Goal: Task Accomplishment & Management: Manage account settings

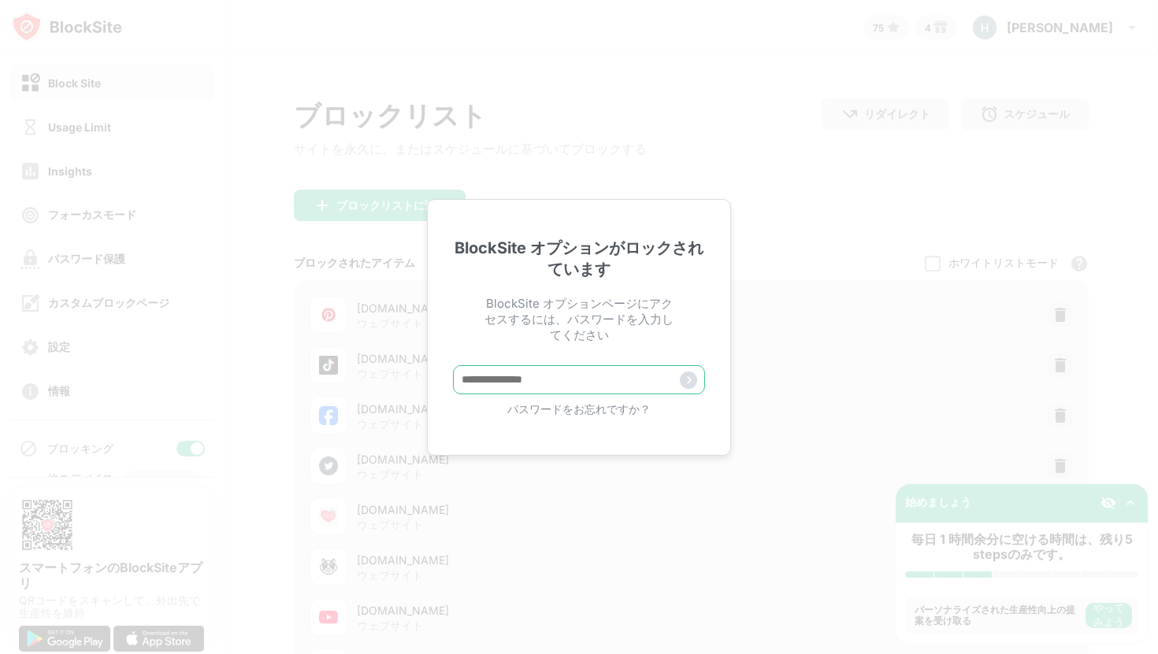
click at [484, 377] on input "text" at bounding box center [579, 379] width 252 height 29
paste input "**********"
type input "**********"
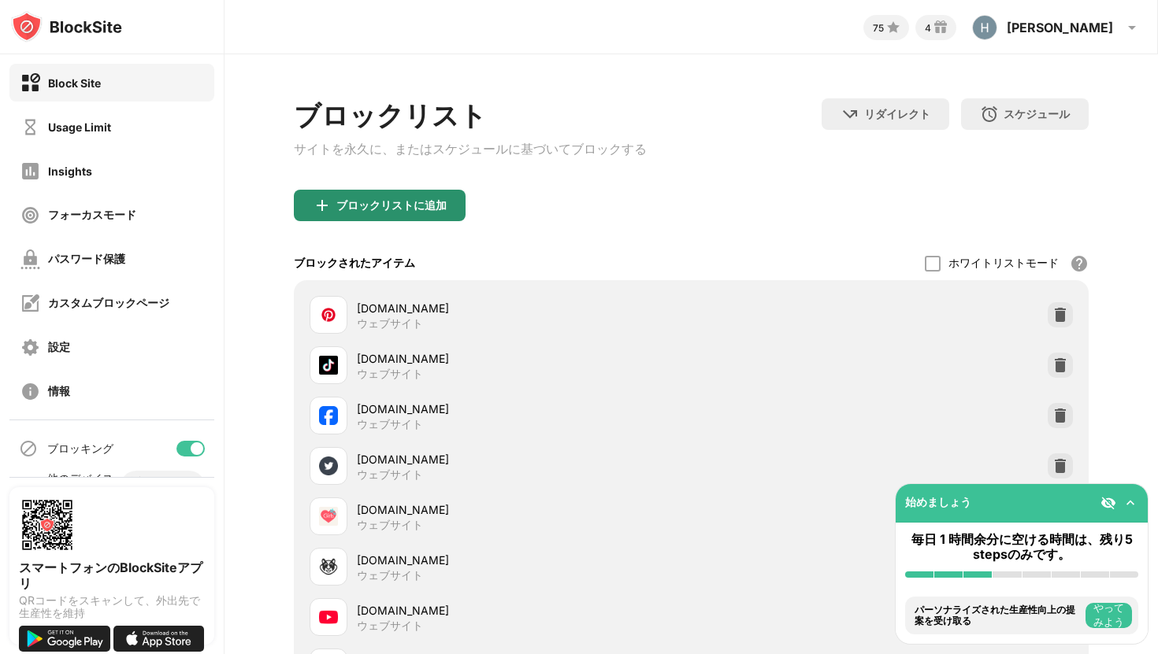
click at [406, 212] on div "ブロックリストに追加" at bounding box center [391, 205] width 110 height 13
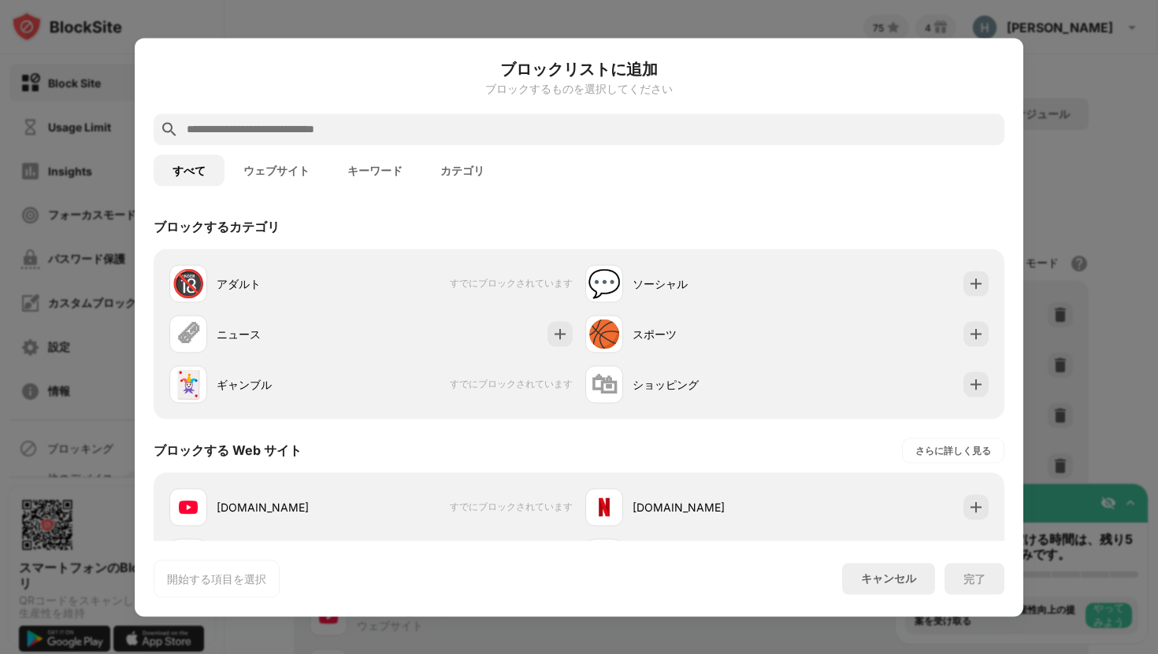
click at [381, 124] on input "text" at bounding box center [591, 129] width 813 height 19
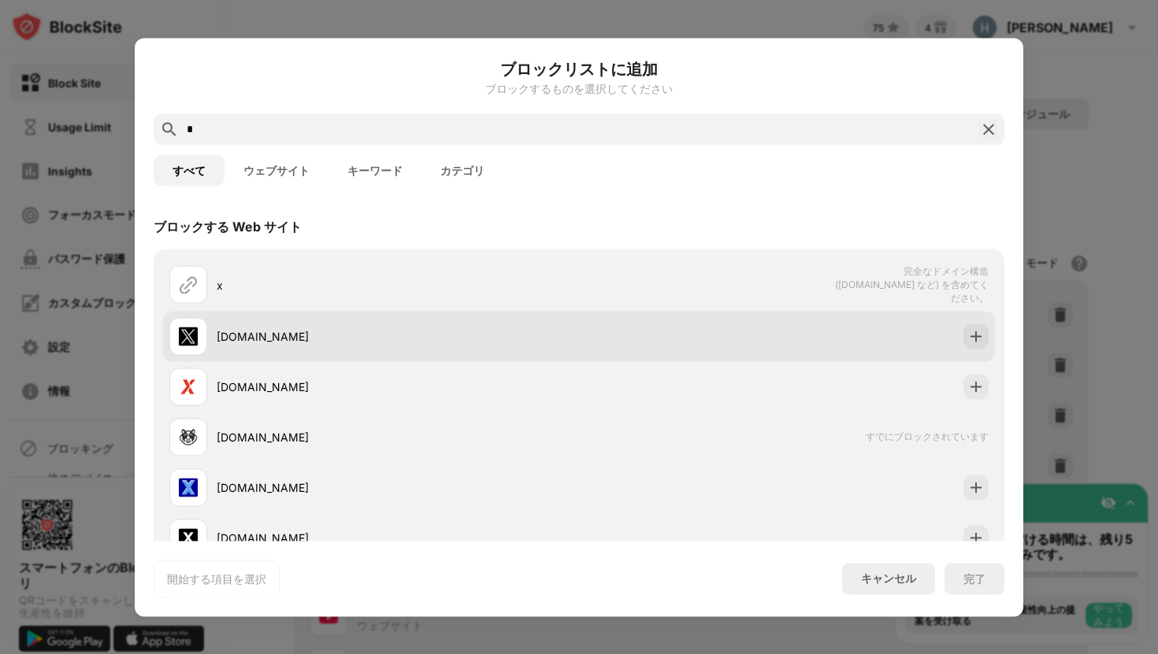
type input "*"
click at [971, 334] on img at bounding box center [976, 336] width 16 height 16
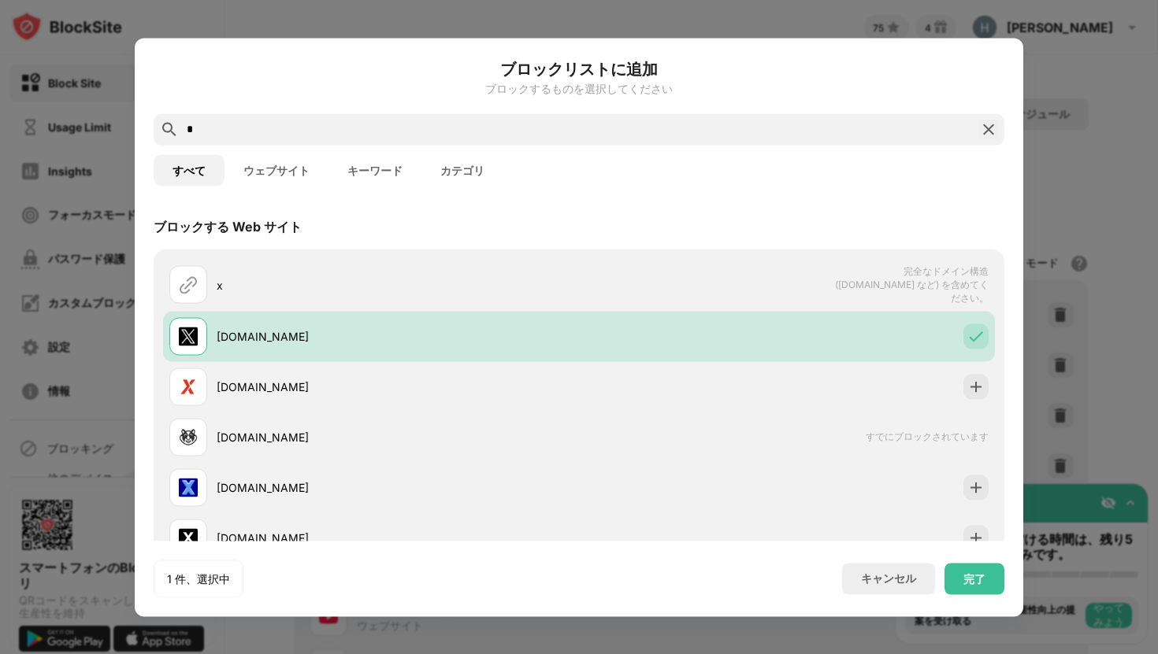
click at [463, 165] on button "カテゴリ" at bounding box center [462, 169] width 82 height 31
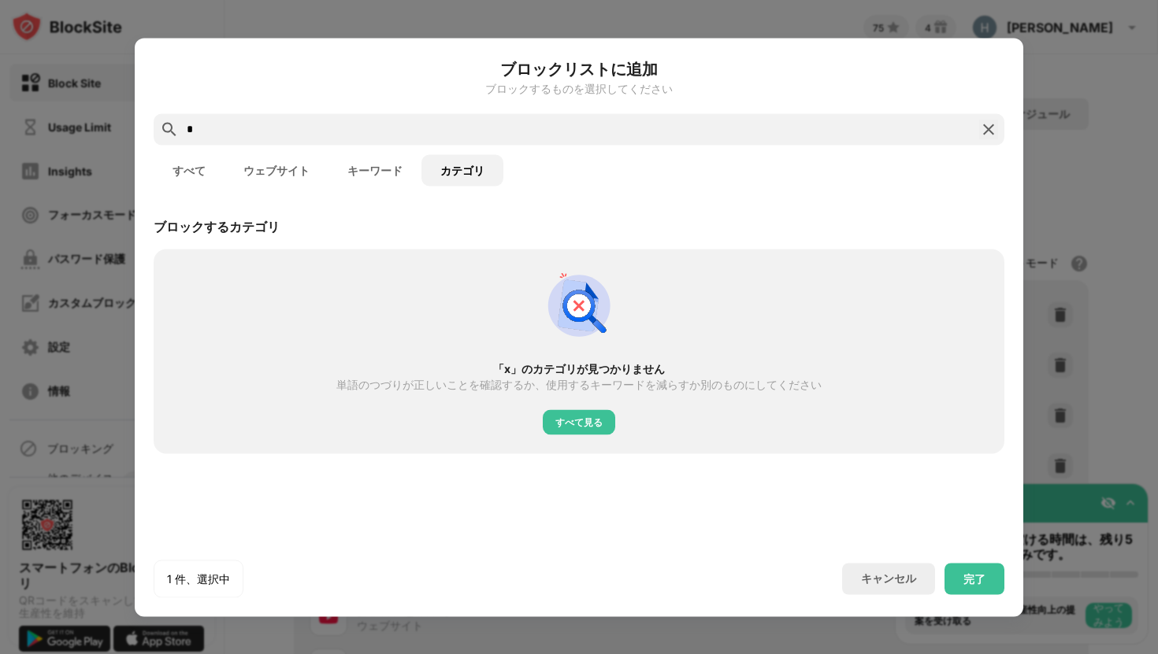
click at [409, 138] on input "*" at bounding box center [578, 129] width 787 height 19
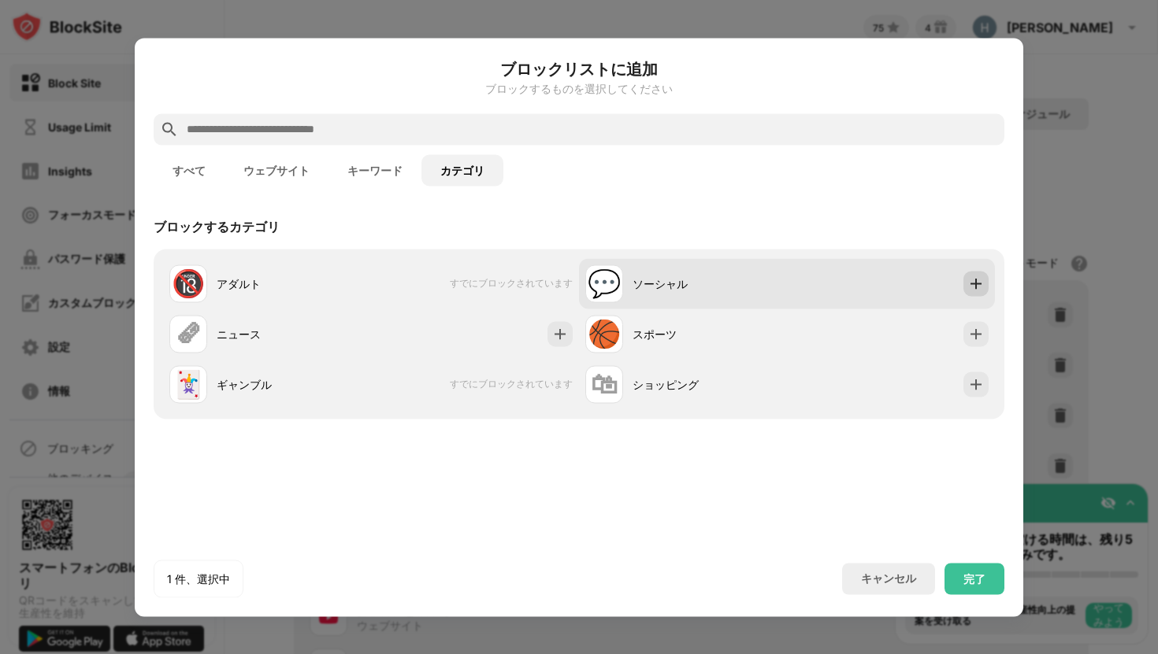
click at [963, 285] on div at bounding box center [975, 283] width 25 height 25
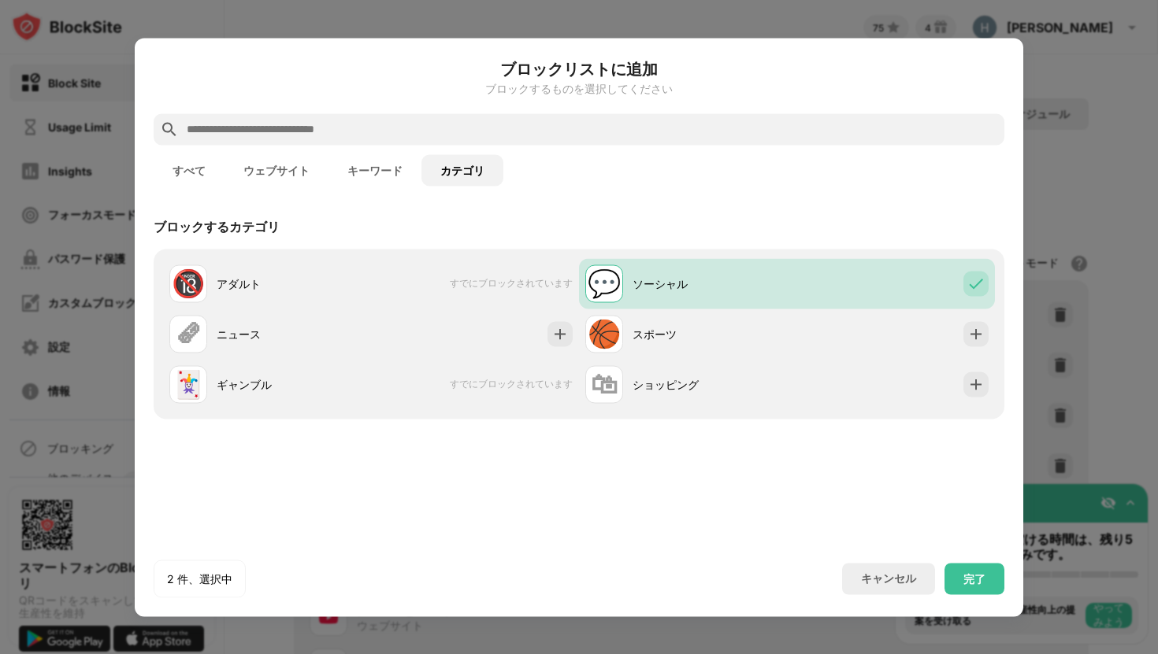
click at [366, 167] on button "キーワード" at bounding box center [374, 169] width 93 height 31
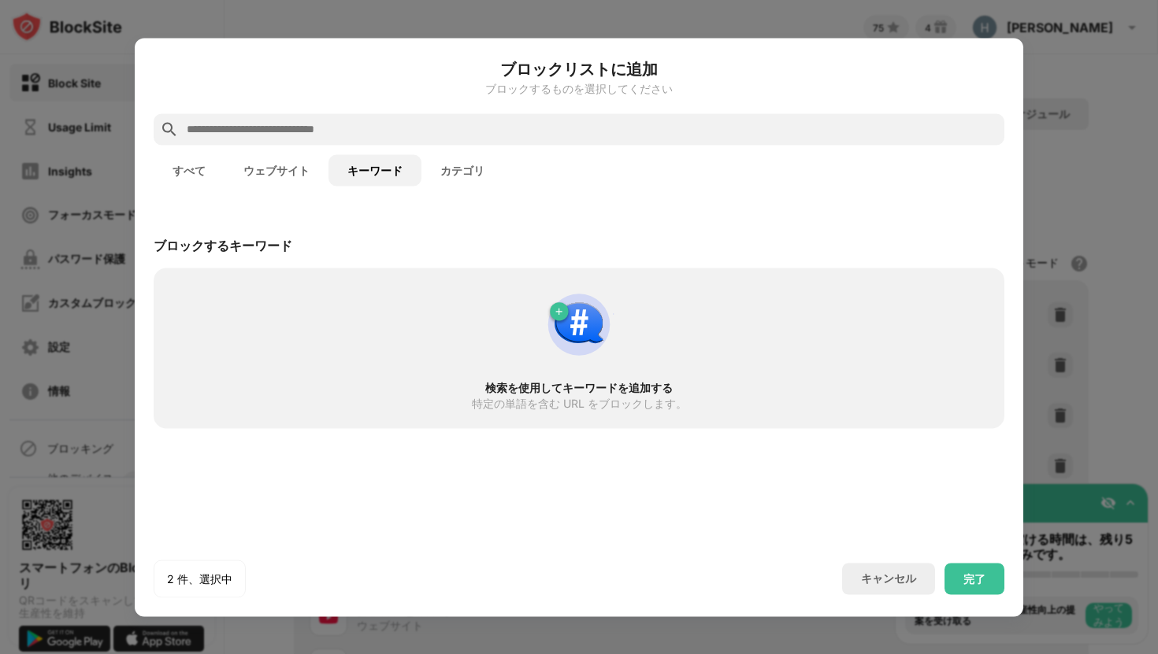
click at [280, 153] on div "すべて ウェブサイト キーワード カテゴリ" at bounding box center [579, 170] width 850 height 50
click at [273, 177] on button "ウェブサイト" at bounding box center [276, 169] width 104 height 31
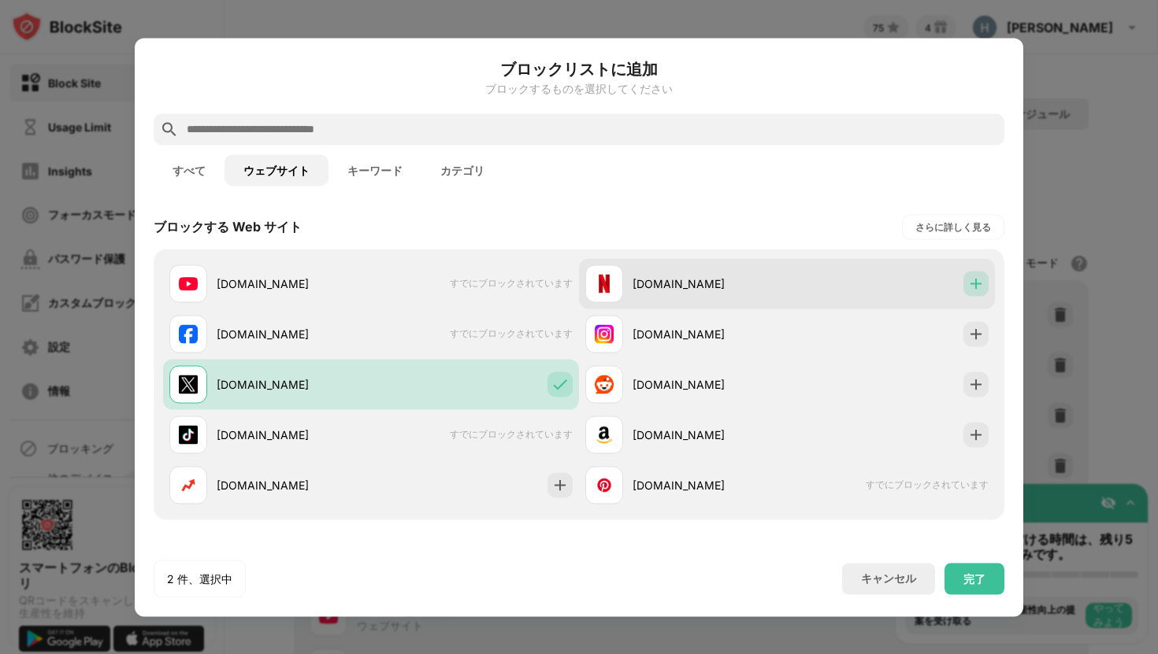
click at [978, 280] on img at bounding box center [976, 284] width 16 height 16
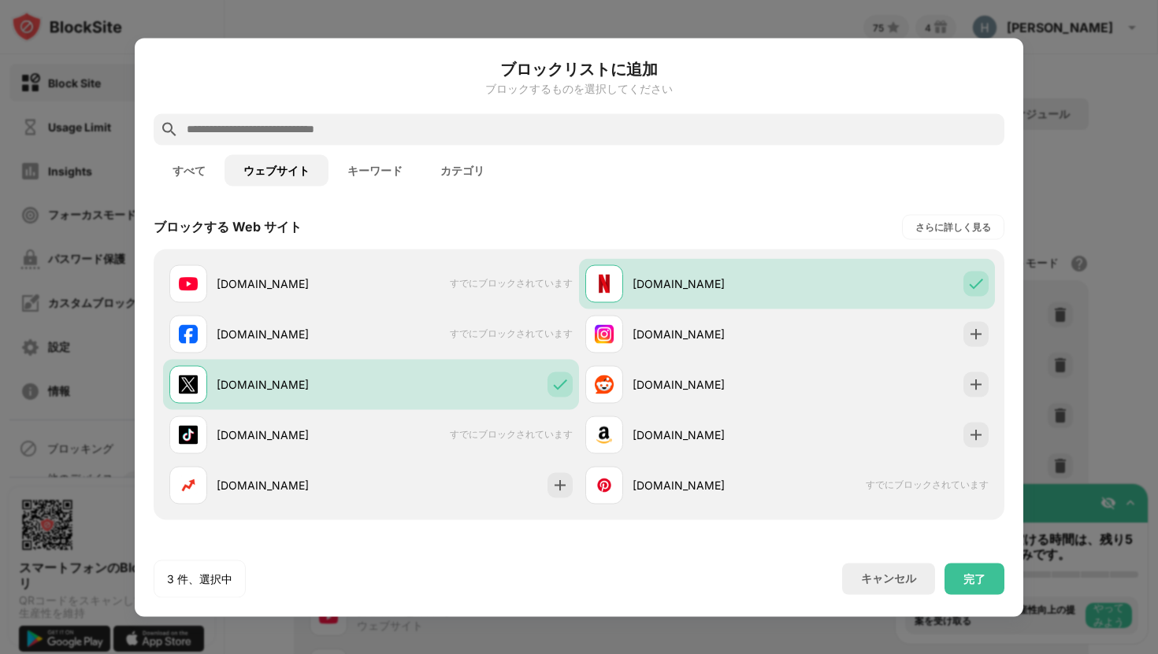
click at [192, 173] on button "すべて" at bounding box center [189, 169] width 71 height 31
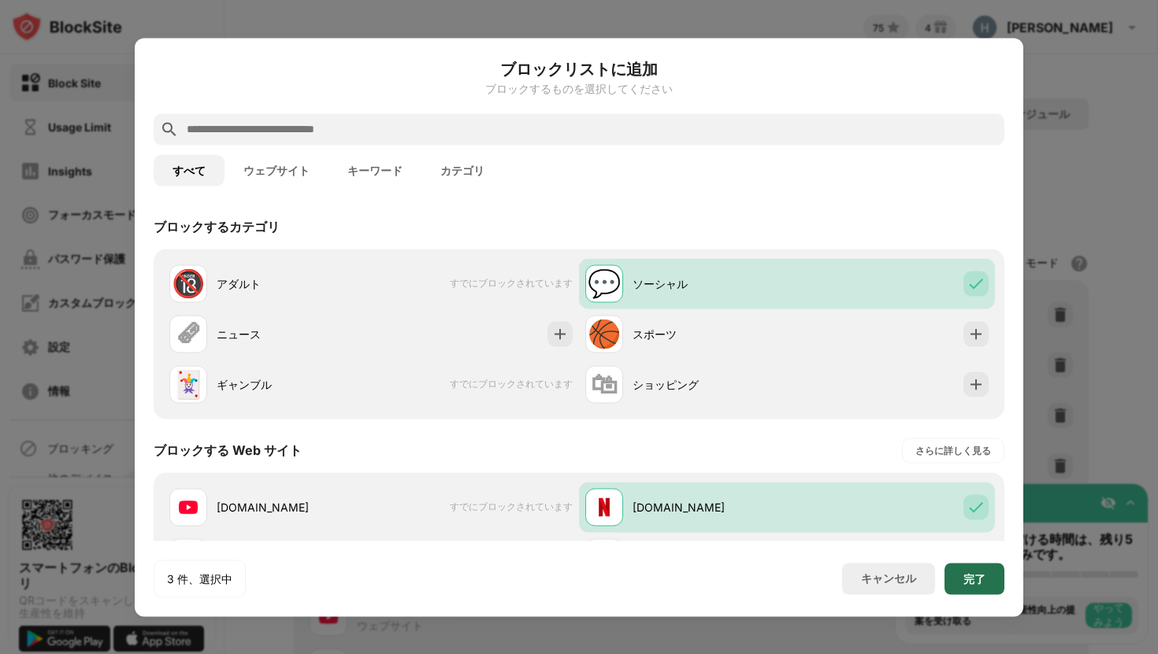
click at [970, 578] on div "完了" at bounding box center [974, 578] width 22 height 13
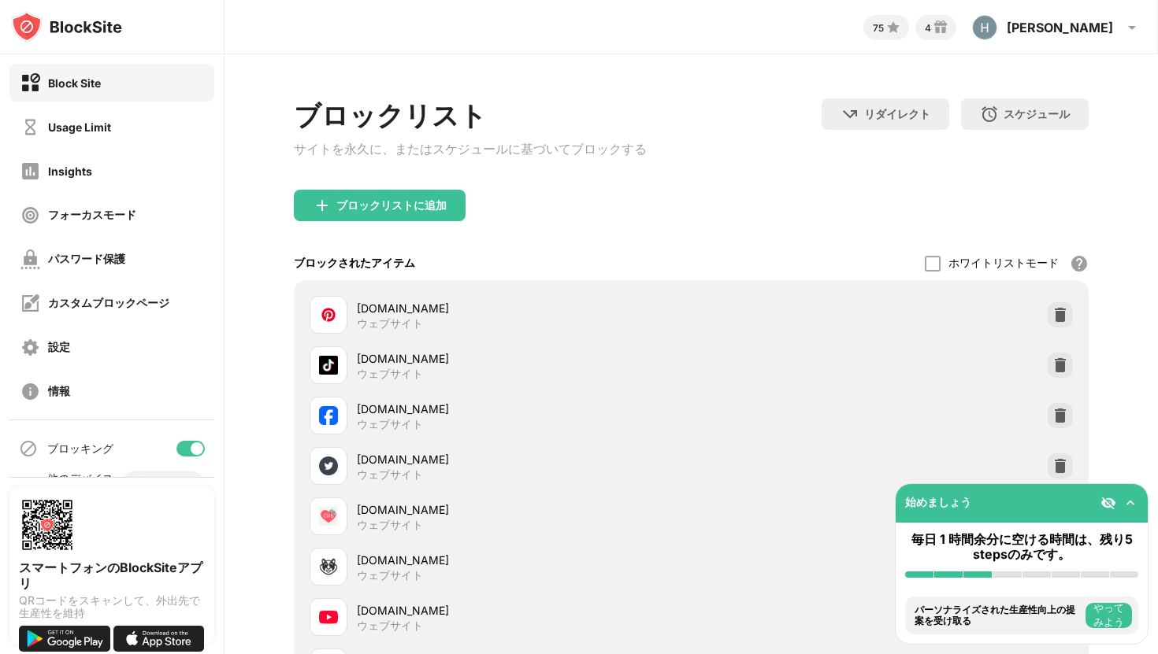
click at [256, 28] on div "75 4 Hidehiro Hidehiro Hashida (hide) View Account Insights Rewards Settings Su…" at bounding box center [690, 23] width 932 height 47
click at [281, 50] on div "75 4 Hidehiro Hidehiro Hashida (hide) View Account Insights Rewards Settings Su…" at bounding box center [690, 27] width 933 height 54
